Goal: Task Accomplishment & Management: Manage account settings

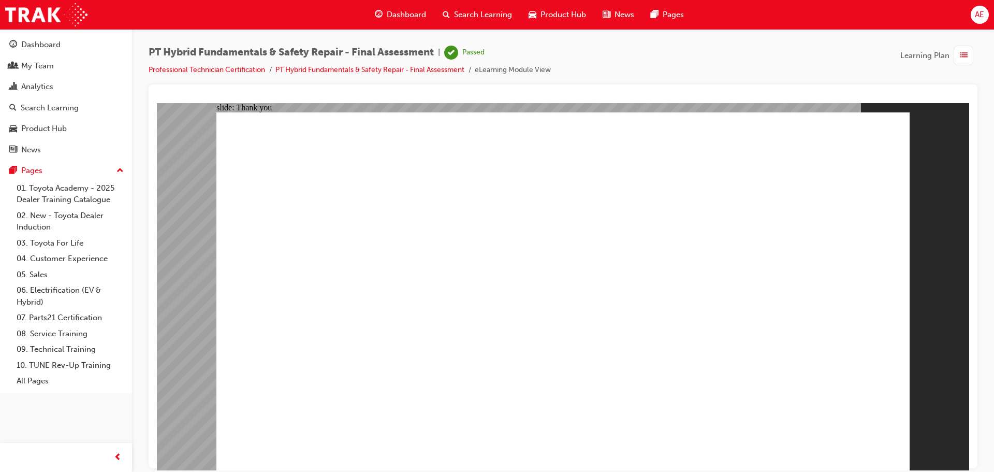
click at [978, 13] on span "AE" at bounding box center [979, 15] width 9 height 12
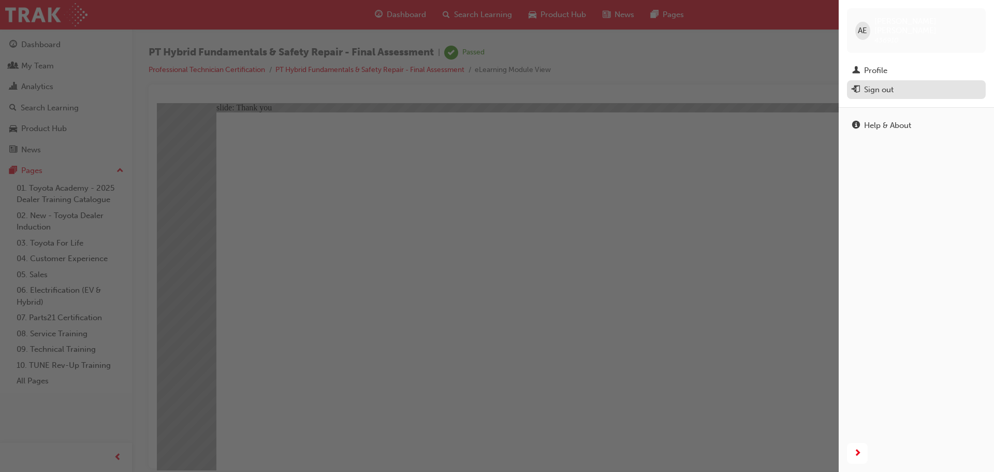
click at [879, 84] on div "Sign out" at bounding box center [879, 90] width 30 height 12
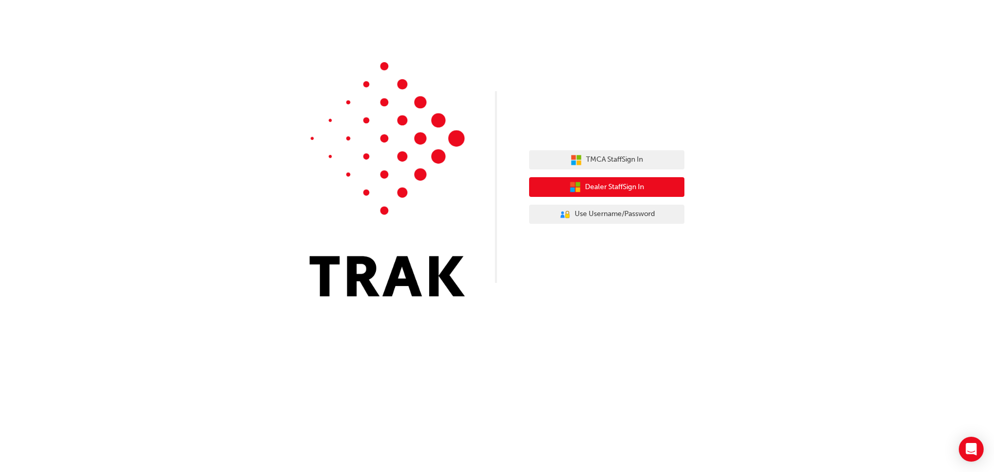
click at [665, 184] on button "Dealer Staff Sign In" at bounding box center [606, 187] width 155 height 20
